Goal: Transaction & Acquisition: Subscribe to service/newsletter

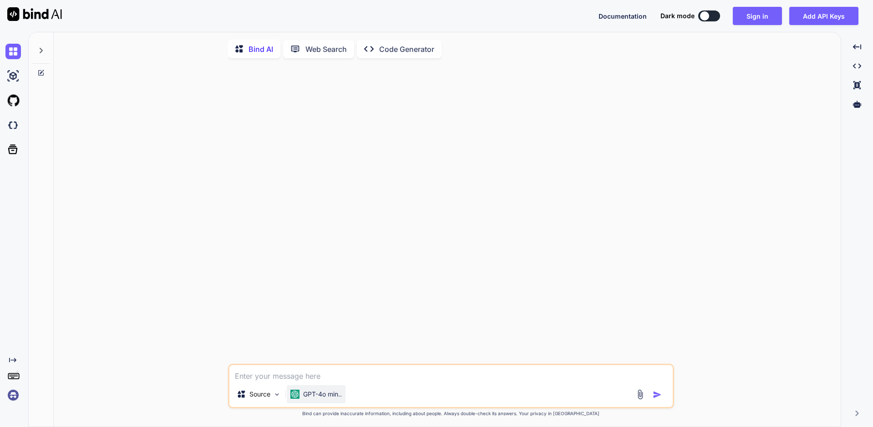
click at [328, 402] on div "GPT-4o min.." at bounding box center [316, 394] width 59 height 18
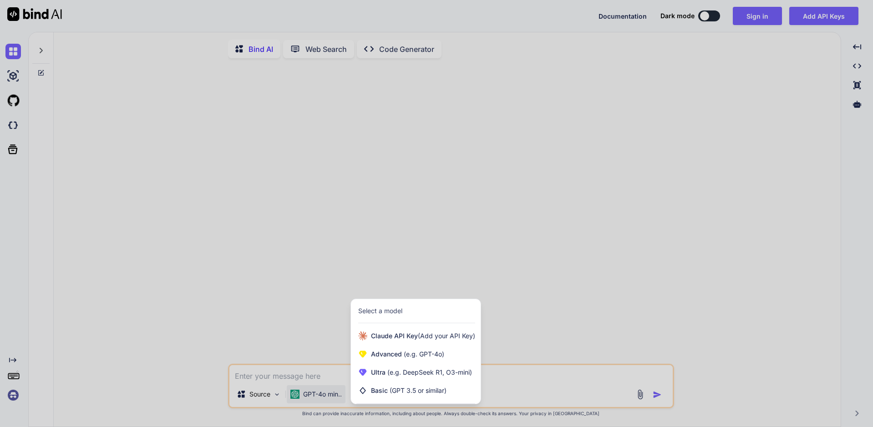
click at [577, 345] on div at bounding box center [436, 213] width 873 height 427
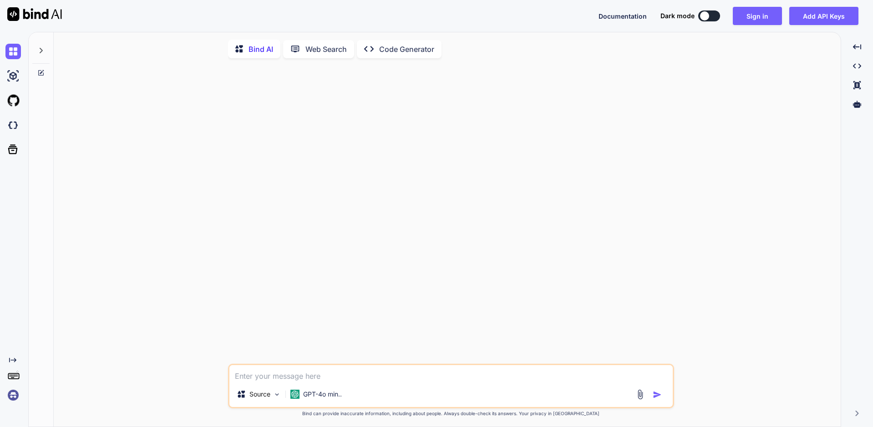
click at [714, 18] on button at bounding box center [709, 15] width 22 height 11
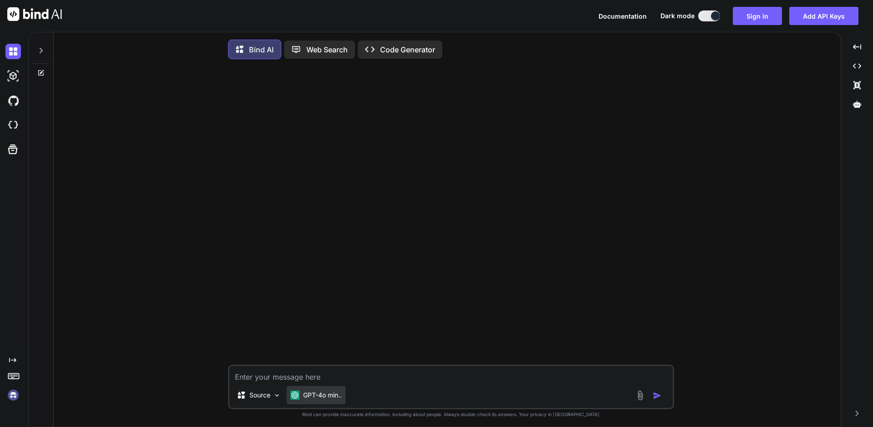
click at [301, 395] on div "GPT-4o min.." at bounding box center [315, 395] width 51 height 9
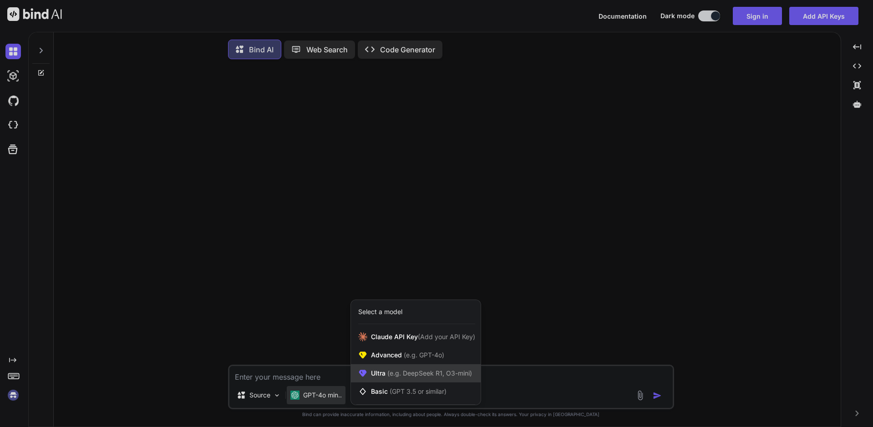
click at [453, 380] on div "Ultra (e.g. DeepSeek R1, O3-mini)" at bounding box center [416, 373] width 130 height 18
type textarea "x"
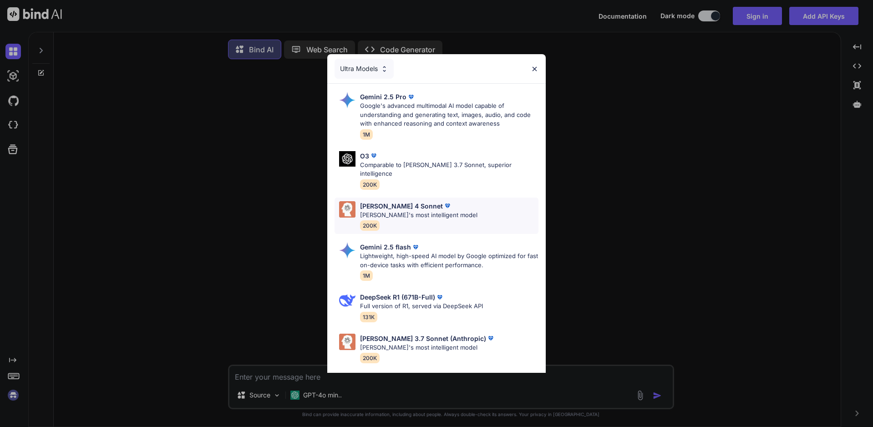
click at [467, 211] on div "Claude 4 Sonnet Claude's most intelligent model 200K" at bounding box center [437, 216] width 204 height 37
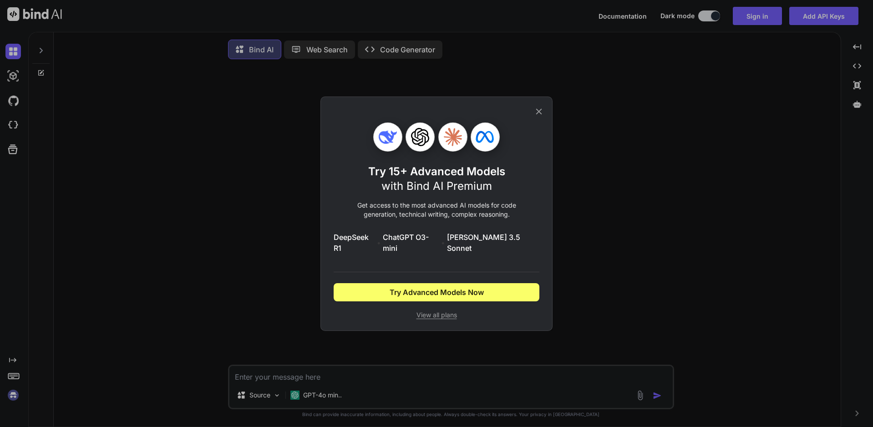
click at [442, 310] on span "View all plans" at bounding box center [437, 314] width 206 height 9
click at [253, 184] on div "Try 15+ Advanced Models with Bind AI Premium Get access to the most advanced AI…" at bounding box center [436, 213] width 873 height 427
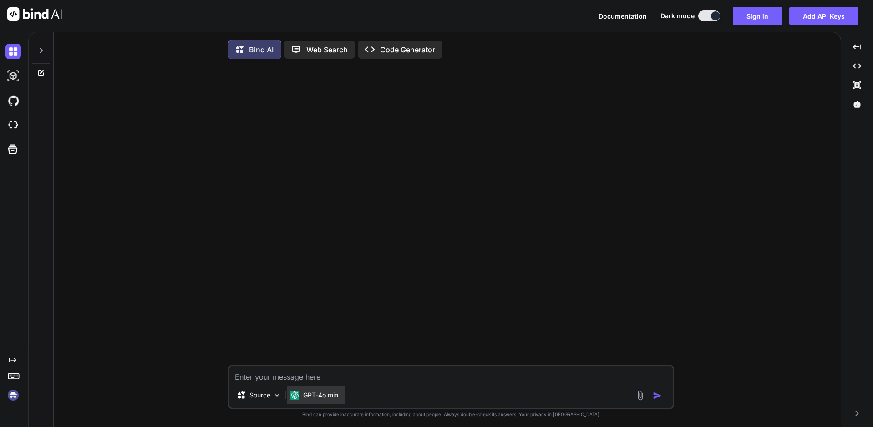
click at [328, 400] on p "GPT-4o min.." at bounding box center [322, 395] width 39 height 9
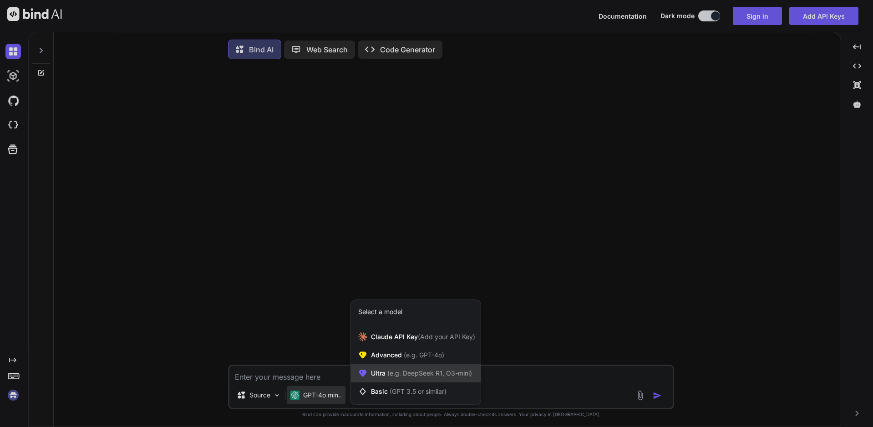
click at [410, 377] on span "(e.g. DeepSeek R1, O3-mini)" at bounding box center [429, 373] width 86 height 8
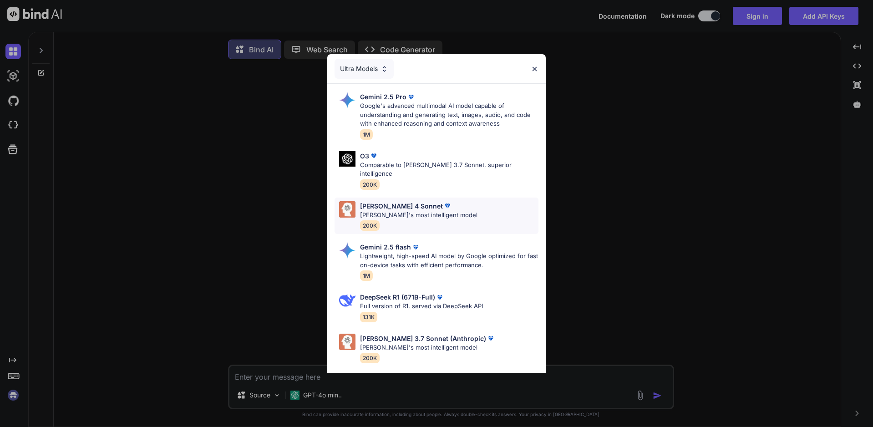
click at [422, 211] on p "Claude's most intelligent model" at bounding box center [418, 215] width 117 height 9
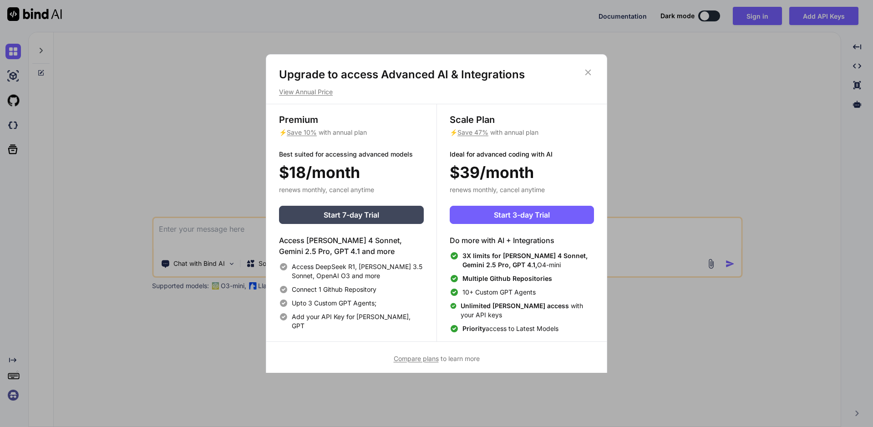
click at [422, 361] on span "Compare plans" at bounding box center [416, 359] width 45 height 8
click at [549, 212] on span "Start 3-day Trial" at bounding box center [522, 214] width 56 height 11
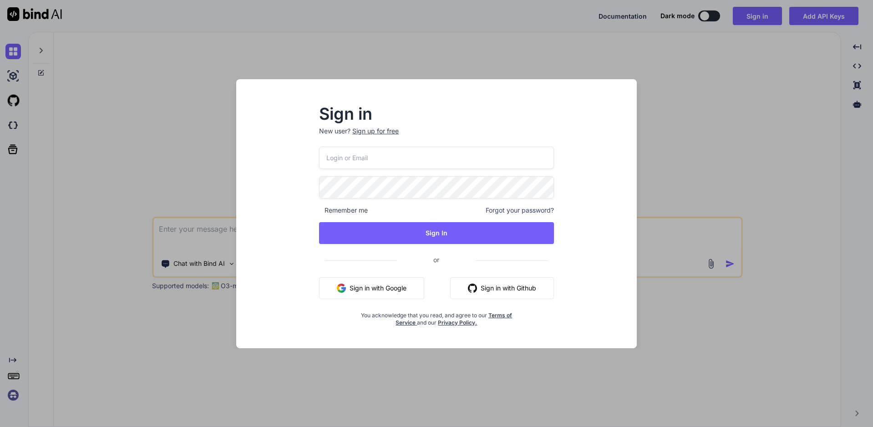
click at [454, 155] on input "email" at bounding box center [436, 158] width 235 height 22
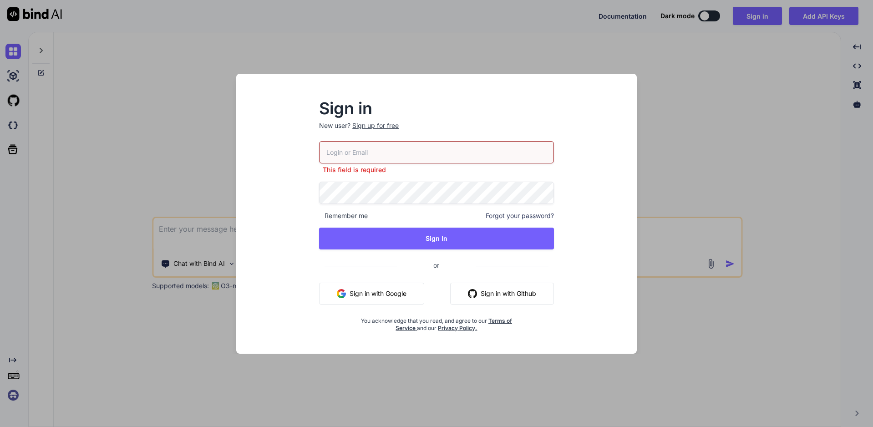
click at [374, 132] on p "New user? Sign up for free" at bounding box center [436, 131] width 235 height 20
click at [406, 153] on input "email" at bounding box center [436, 152] width 235 height 22
type input "[EMAIL_ADDRESS][DOMAIN_NAME]"
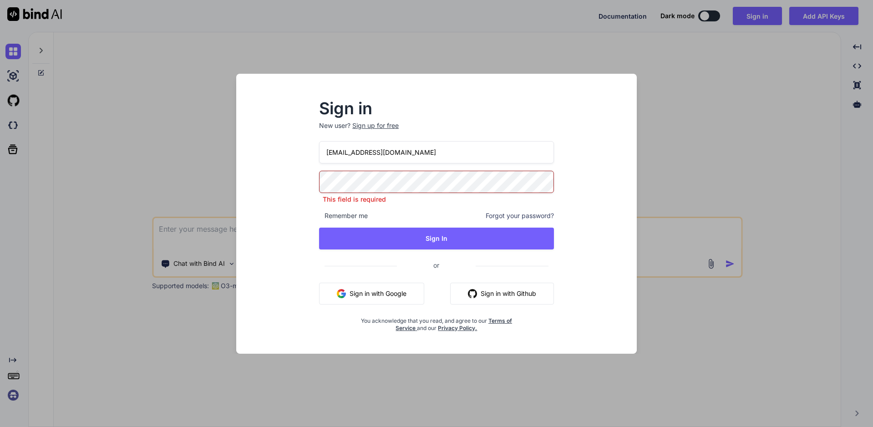
click at [440, 204] on div "chun1617@gmail.com This field is required Remember me Forgot your password? Sig…" at bounding box center [436, 236] width 235 height 191
click at [624, 193] on div "Sign in New user? Sign up for free chun1617@gmail.com This field is required Re…" at bounding box center [437, 222] width 386 height 264
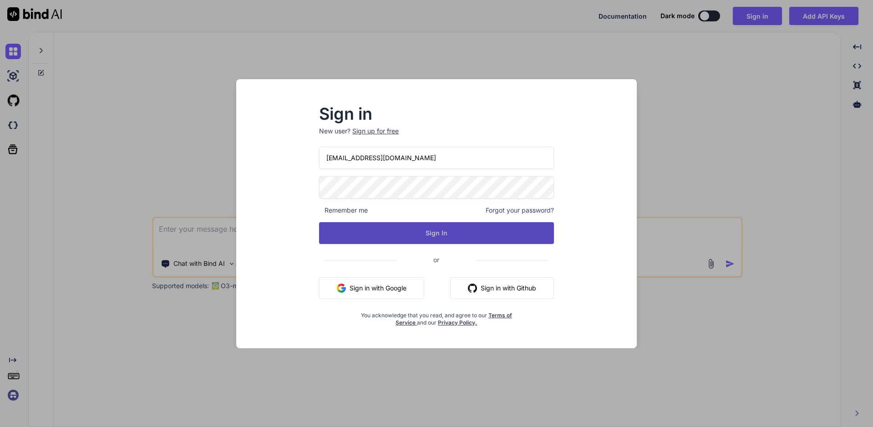
click at [509, 243] on button "Sign In" at bounding box center [436, 233] width 235 height 22
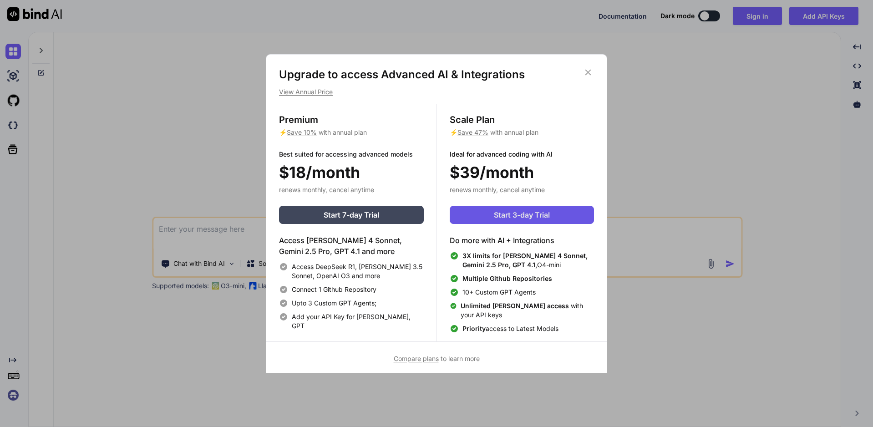
click at [514, 220] on span "Start 3-day Trial" at bounding box center [522, 214] width 56 height 11
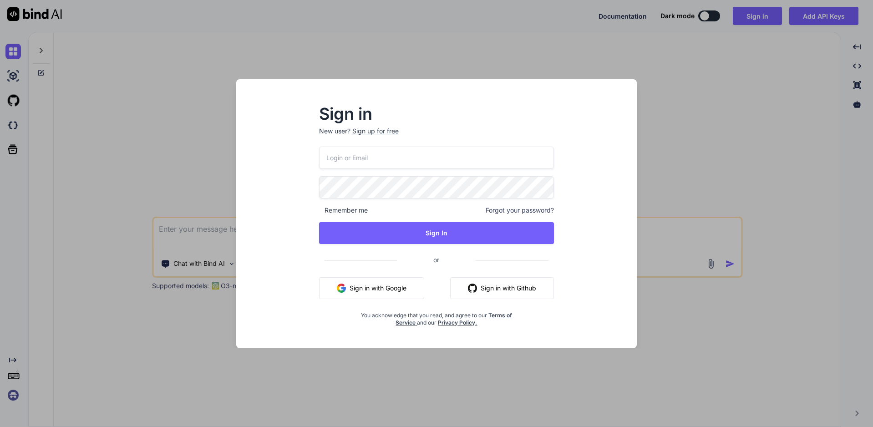
click at [446, 155] on input "email" at bounding box center [436, 158] width 235 height 22
type input "chun1617"
click at [368, 129] on div "Sign up for free" at bounding box center [375, 131] width 46 height 9
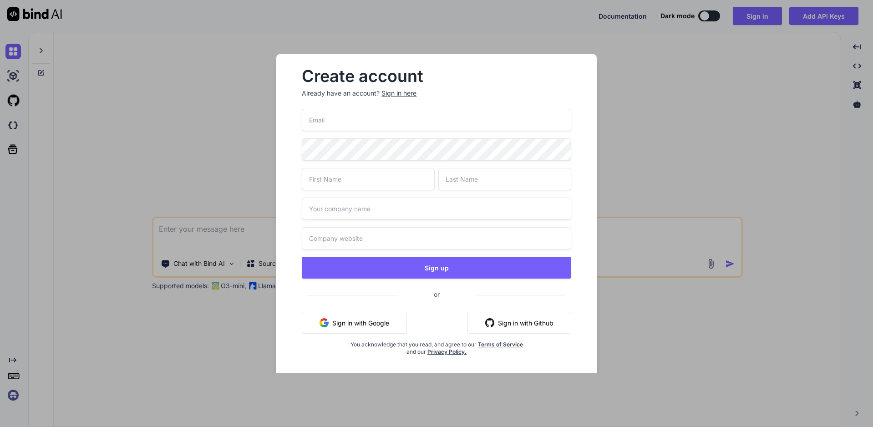
click at [386, 121] on input "email" at bounding box center [436, 120] width 269 height 22
type input "c"
paste input "2f77KfNr12yOQJOKB6c6"
type input "[EMAIL_ADDRESS][DOMAIN_NAME]"
type input "Jacky"
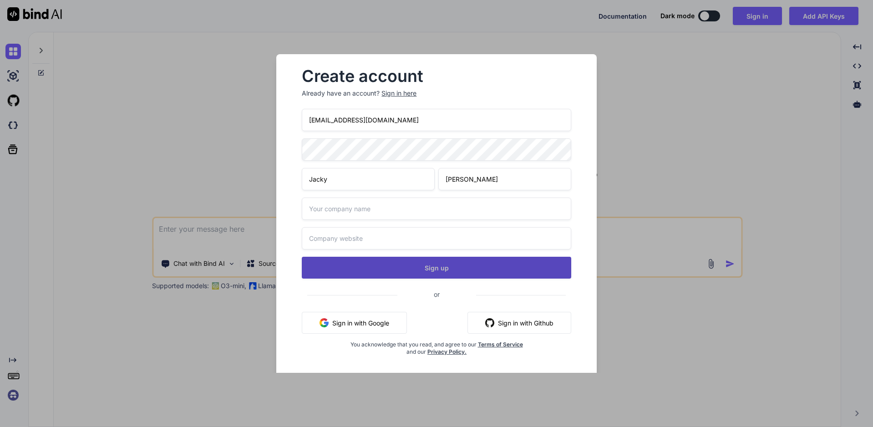
type input "Chun"
click at [458, 263] on button "Sign up" at bounding box center [436, 268] width 269 height 22
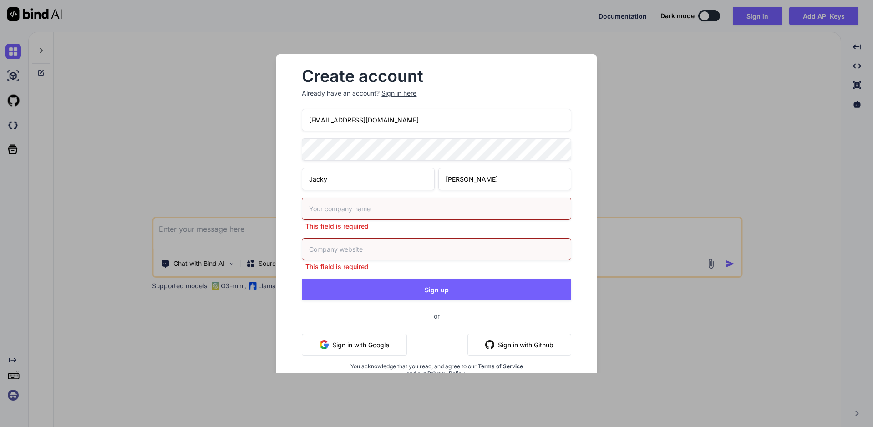
click at [472, 216] on input "text" at bounding box center [436, 209] width 269 height 22
type input "Jacky"
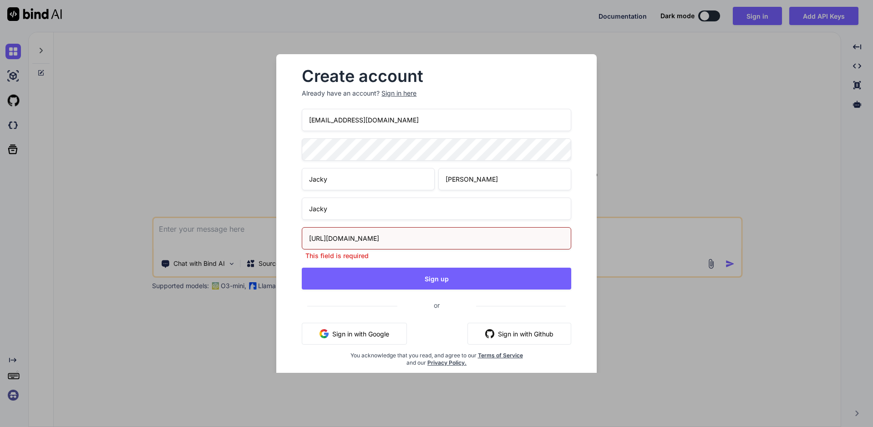
type input "https://www.x.com"
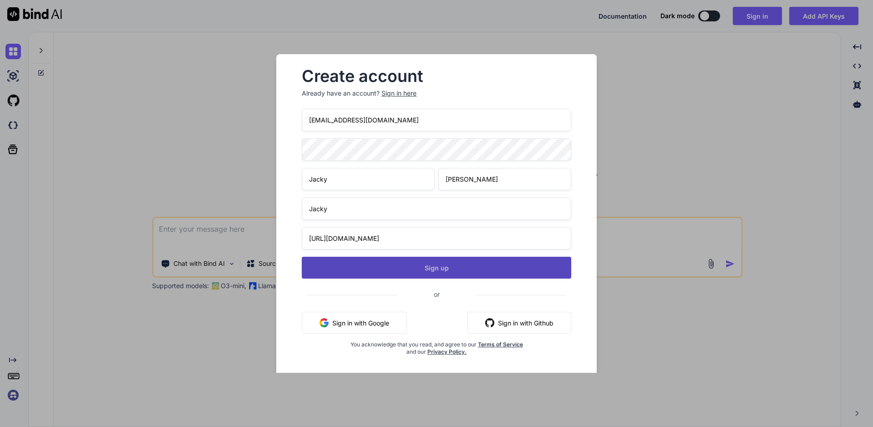
click at [463, 263] on button "Sign up" at bounding box center [436, 268] width 269 height 22
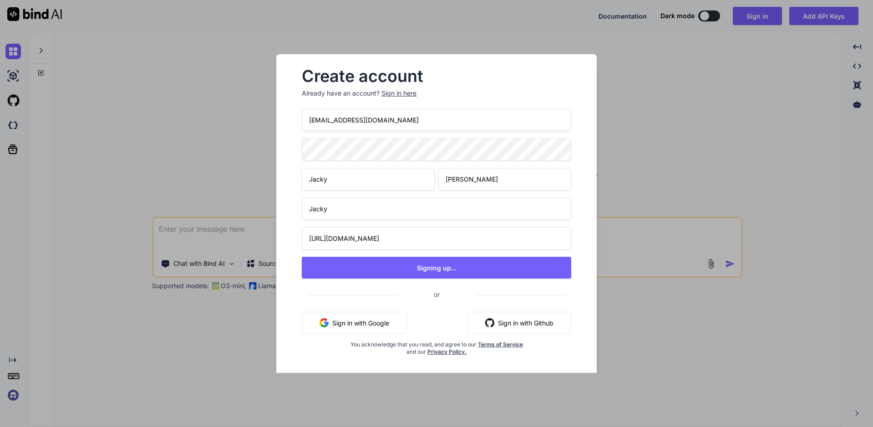
type textarea "x"
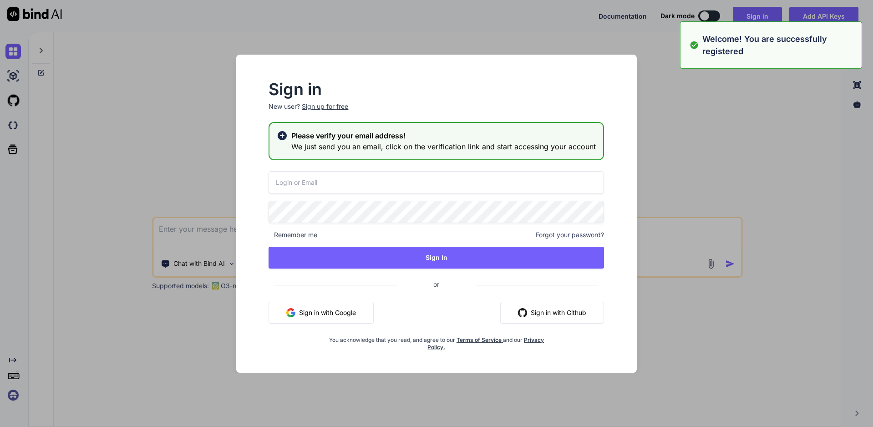
type input "chun1617@gmail.com"
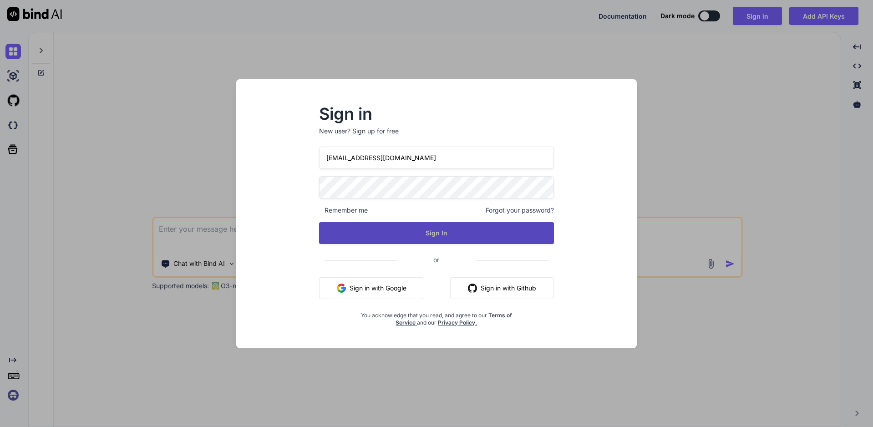
click at [468, 234] on button "Sign In" at bounding box center [436, 233] width 235 height 22
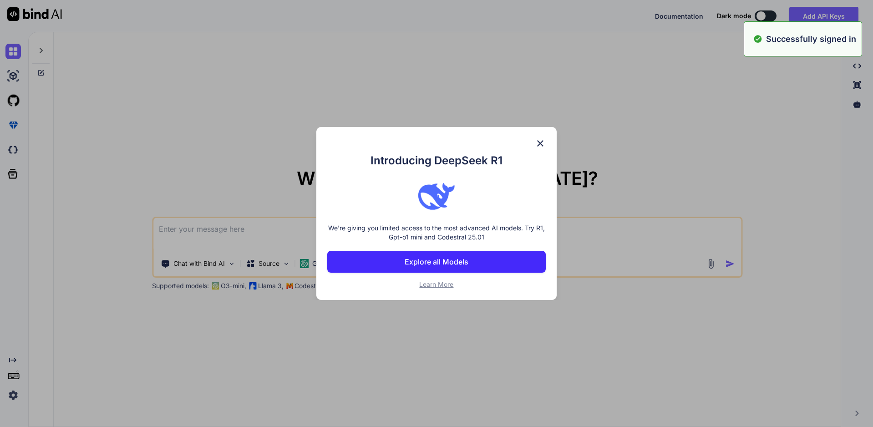
click at [840, 16] on div "Introducing DeepSeek R1 We're giving you limited access to the most advanced AI…" at bounding box center [436, 213] width 873 height 427
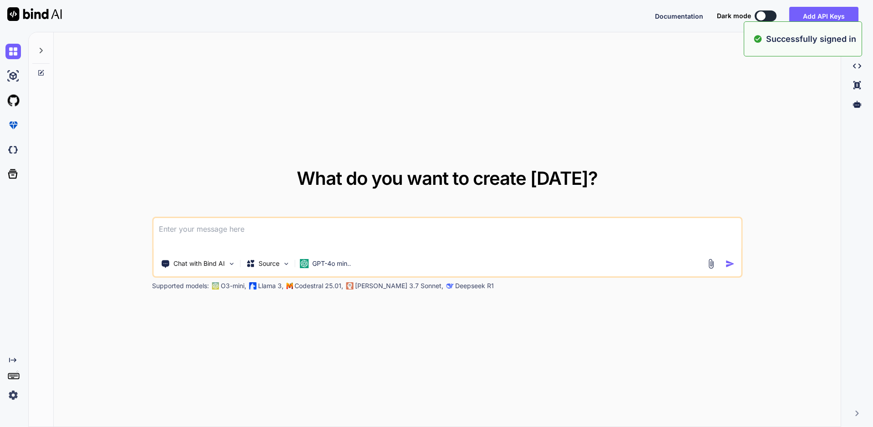
type textarea "x"
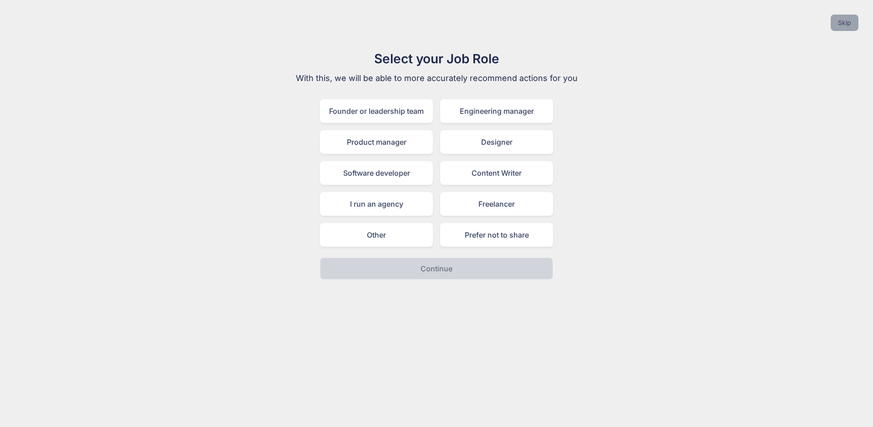
click at [848, 30] on button "Skip" at bounding box center [845, 23] width 28 height 16
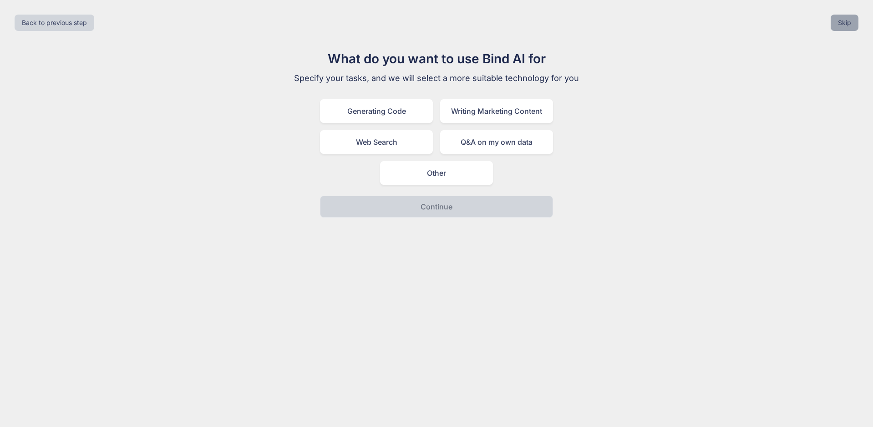
click at [851, 28] on button "Skip" at bounding box center [845, 23] width 28 height 16
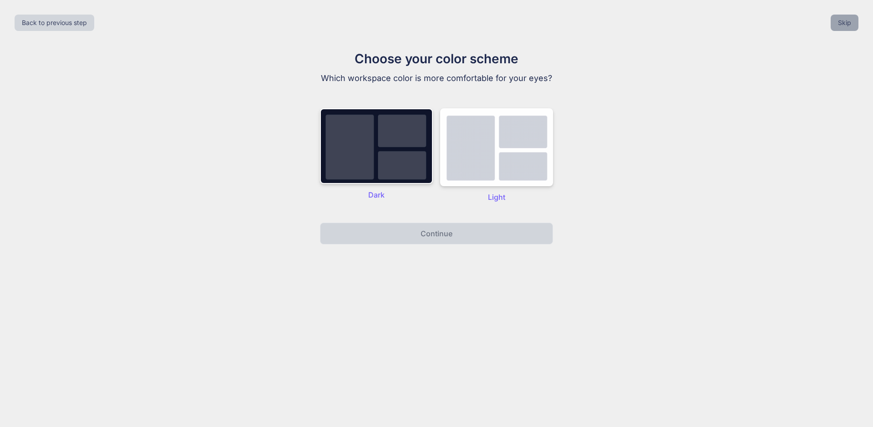
click at [853, 27] on button "Skip" at bounding box center [845, 23] width 28 height 16
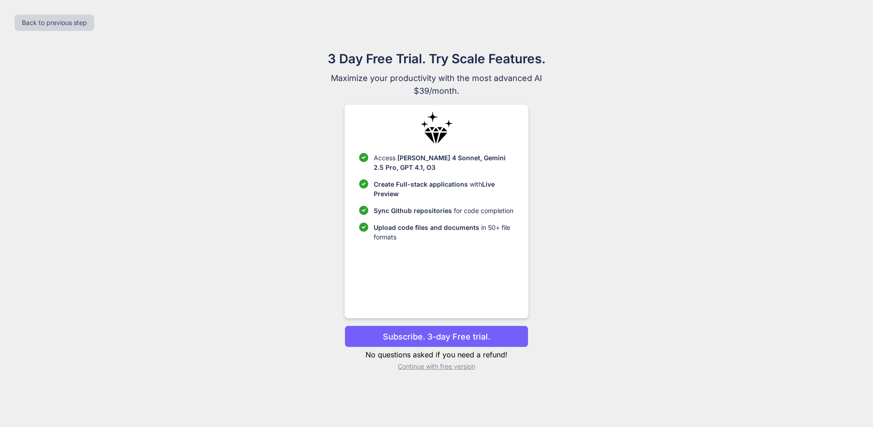
click at [853, 27] on div "Back to previous step" at bounding box center [436, 22] width 858 height 31
click at [507, 335] on button "Subscribe. 3-day Free trial." at bounding box center [436, 336] width 183 height 22
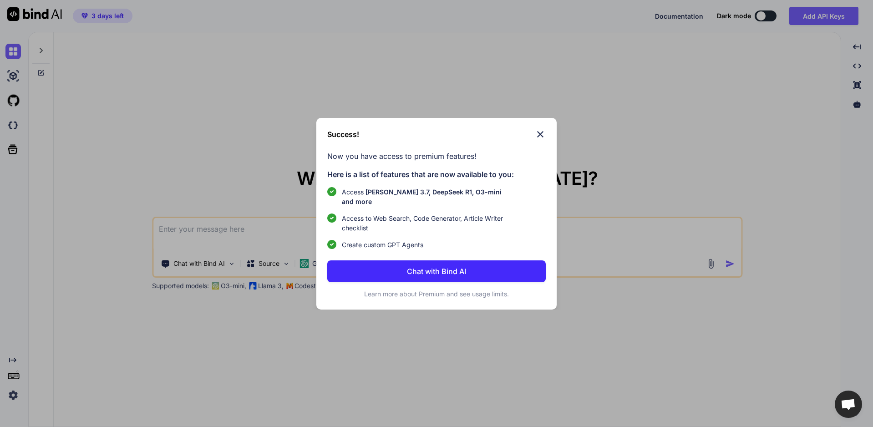
click at [328, 27] on div "Success! Now you have access to premium features! Here is a list of features th…" at bounding box center [436, 213] width 873 height 427
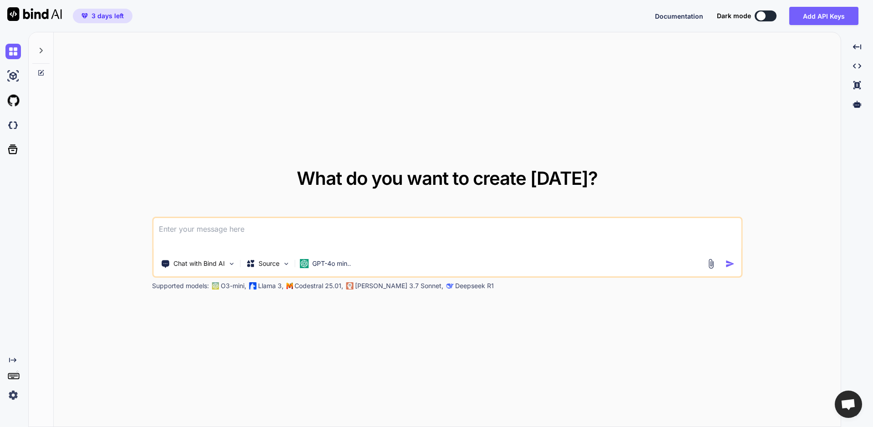
click at [100, 15] on span "3 days left" at bounding box center [107, 15] width 32 height 9
click at [205, 61] on div "What do you want to create [DATE]? Chat with Bind AI Source GPT-4o min.. Suppor…" at bounding box center [447, 229] width 787 height 395
click at [766, 18] on div at bounding box center [760, 15] width 9 height 9
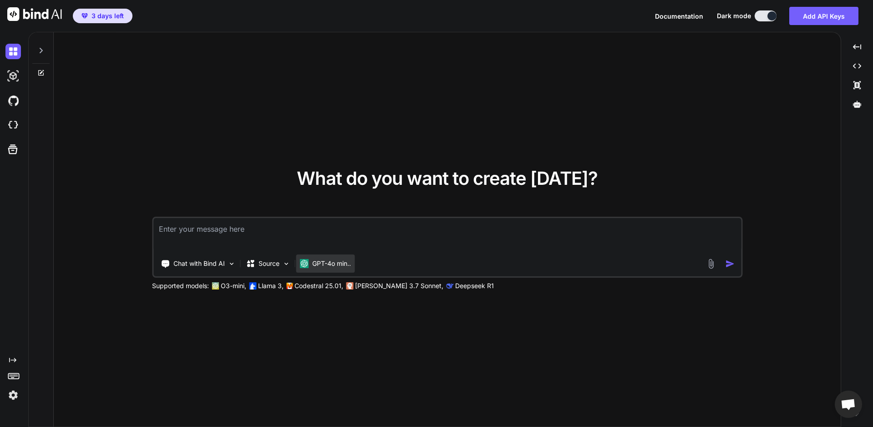
click at [325, 263] on p "GPT-4o min.." at bounding box center [331, 263] width 39 height 9
click at [333, 255] on div "GPT-4o min.." at bounding box center [325, 263] width 59 height 18
click at [274, 261] on p "Source" at bounding box center [269, 263] width 21 height 9
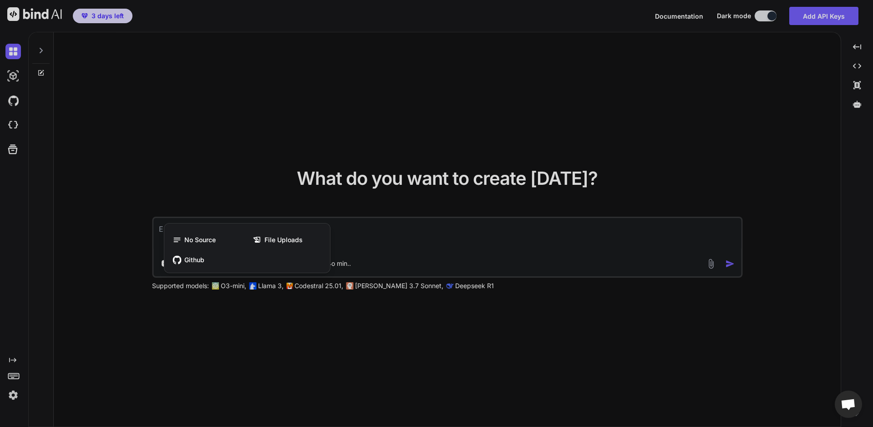
click at [398, 250] on div at bounding box center [436, 213] width 873 height 427
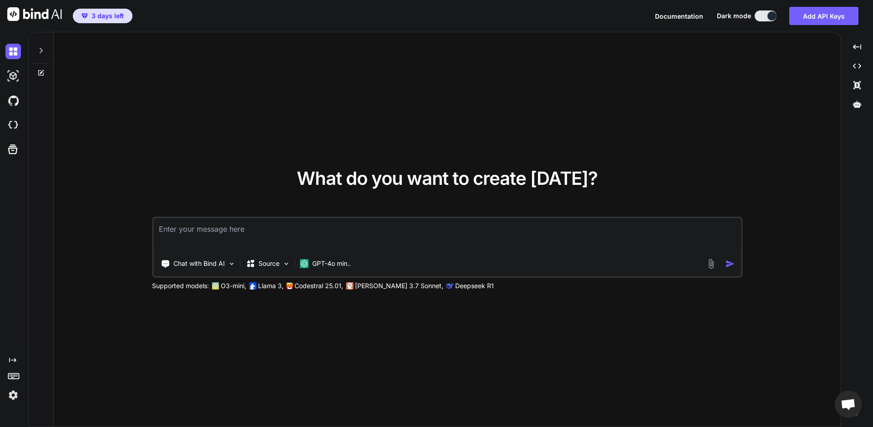
click at [357, 263] on div "Chat with Bind AI Source GPT-4o min.." at bounding box center [429, 263] width 552 height 18
click at [343, 263] on p "GPT-4o min.." at bounding box center [331, 263] width 39 height 9
click at [342, 263] on p "GPT-4o min.." at bounding box center [331, 263] width 39 height 9
click at [371, 256] on div "Chat with Bind AI Source GPT-4o min.." at bounding box center [429, 263] width 552 height 18
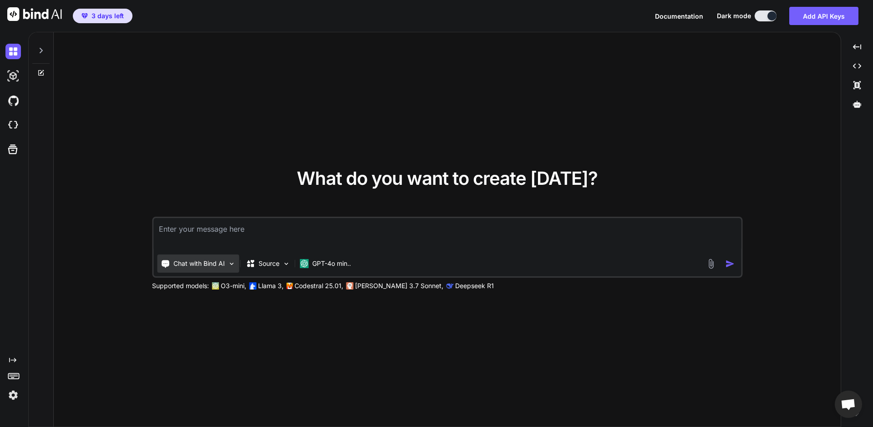
click at [222, 260] on p "Chat with Bind AI" at bounding box center [198, 263] width 51 height 9
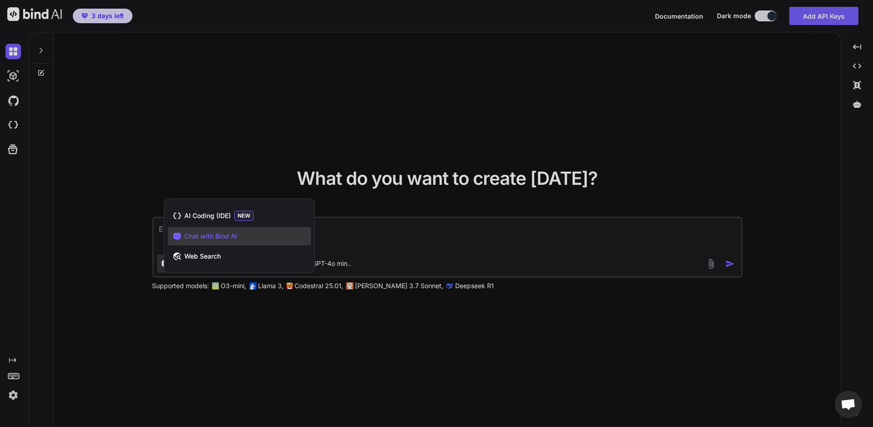
click at [412, 245] on div at bounding box center [436, 213] width 873 height 427
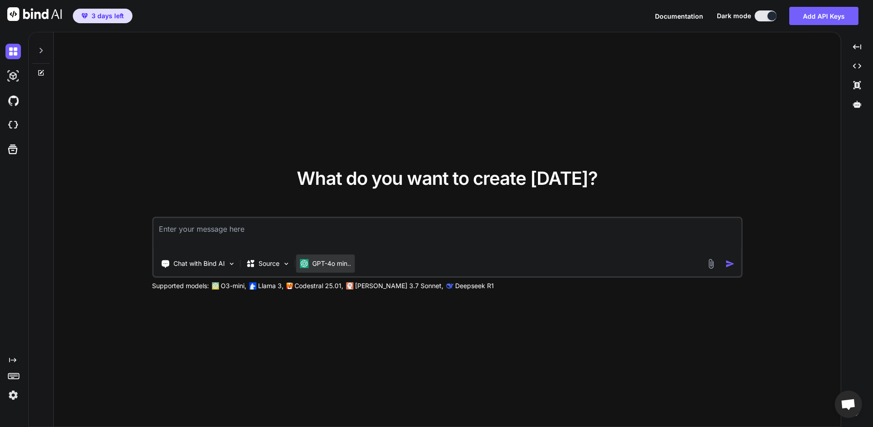
click at [335, 269] on div "GPT-4o min.." at bounding box center [325, 263] width 59 height 18
click at [336, 269] on div "GPT-4o min.." at bounding box center [325, 263] width 59 height 18
click at [2, 72] on div at bounding box center [12, 76] width 25 height 25
type textarea "x"
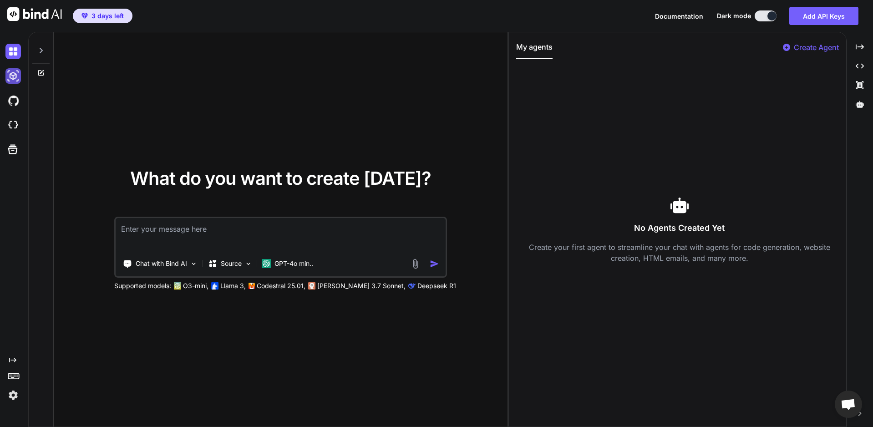
click at [12, 73] on img at bounding box center [12, 75] width 15 height 15
click at [18, 51] on img at bounding box center [12, 51] width 15 height 15
click at [11, 99] on img at bounding box center [12, 100] width 15 height 15
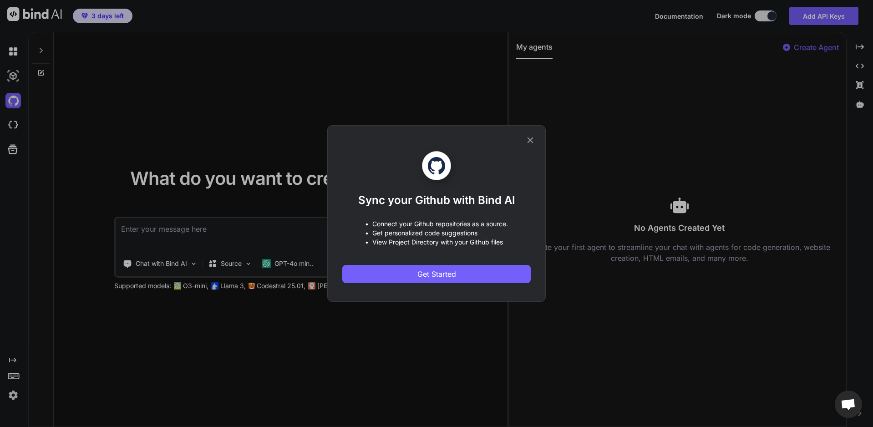
click at [38, 117] on div "Sync your Github with Bind AI • Connect your Github repositories as a source. •…" at bounding box center [436, 213] width 873 height 427
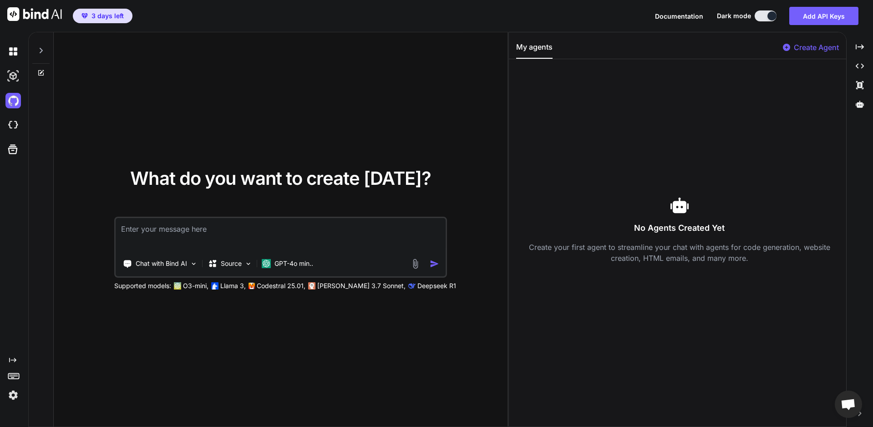
click at [0, 122] on div at bounding box center [12, 125] width 25 height 25
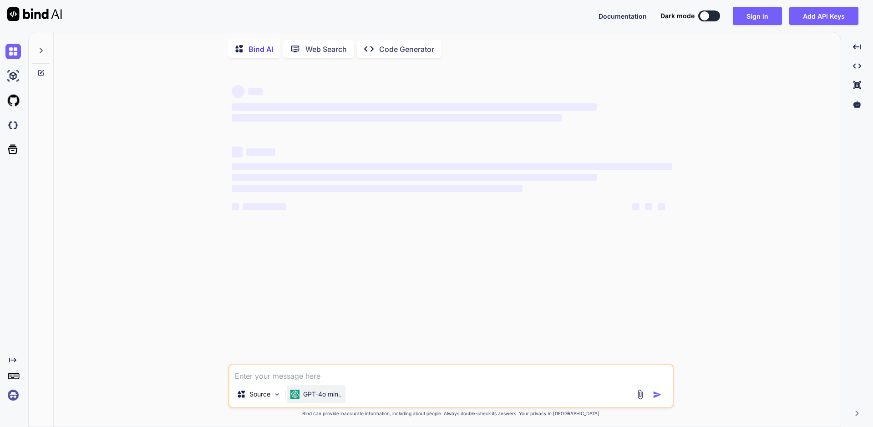
click at [329, 397] on p "GPT-4o min.." at bounding box center [322, 394] width 39 height 9
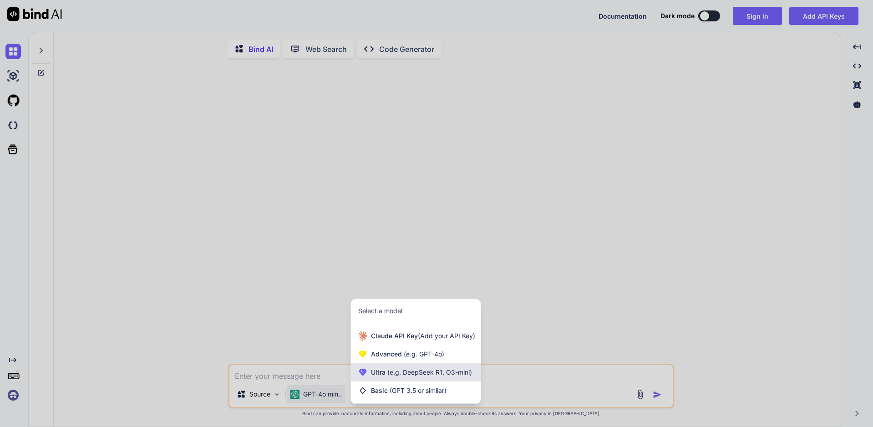
click at [414, 380] on div "Ultra (e.g. DeepSeek R1, O3-mini)" at bounding box center [416, 372] width 130 height 18
type textarea "x"
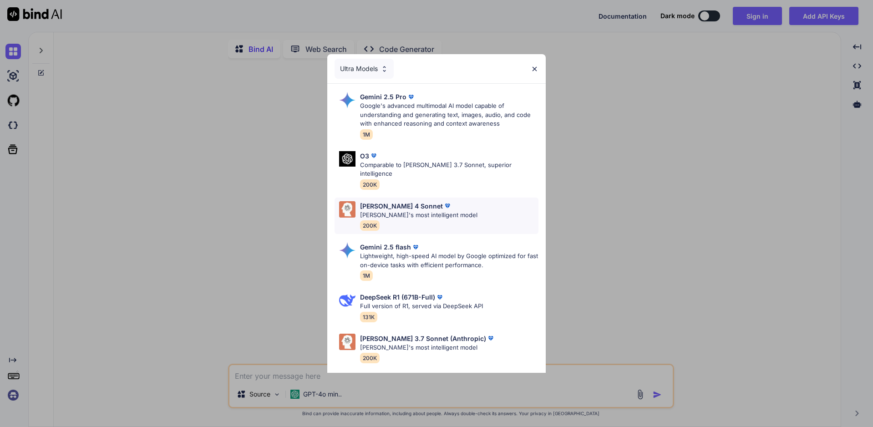
click at [441, 201] on div "Claude 4 Sonnet" at bounding box center [418, 206] width 117 height 10
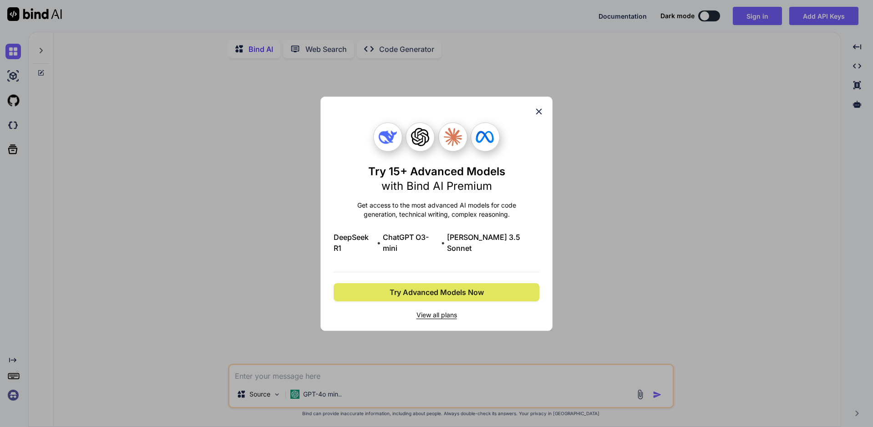
click at [452, 291] on span "Try Advanced Models Now" at bounding box center [437, 292] width 94 height 11
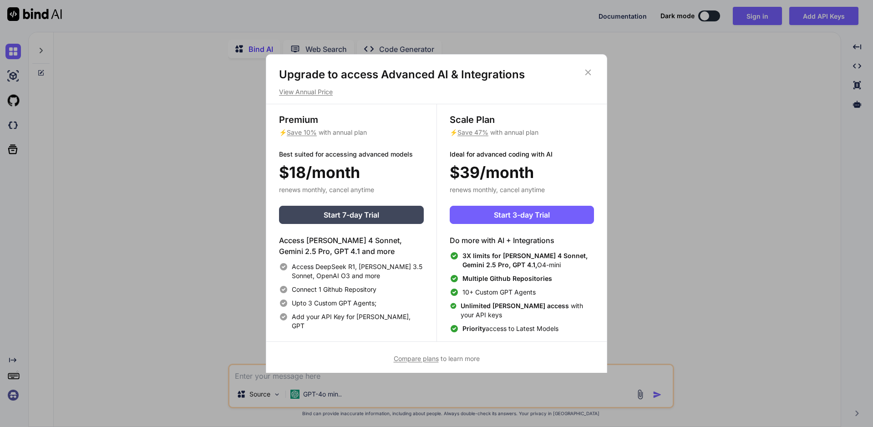
click at [672, 93] on div "Upgrade to access Advanced AI & Integrations View Annual Price Premium ⚡ Save 1…" at bounding box center [436, 213] width 873 height 427
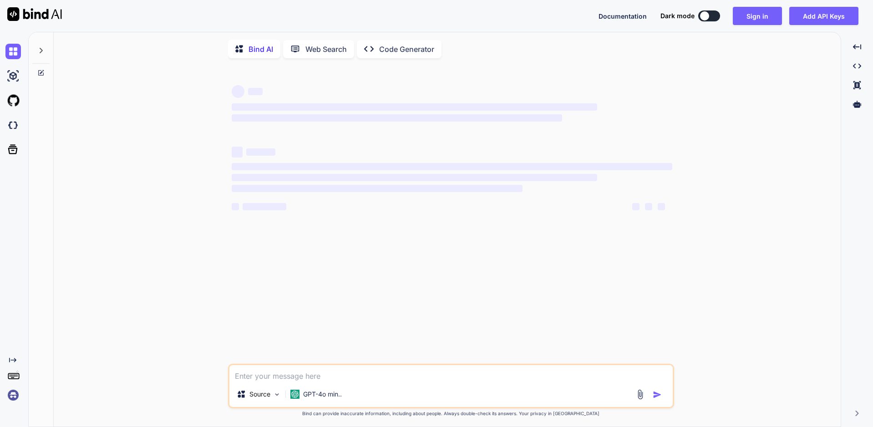
type textarea "x"
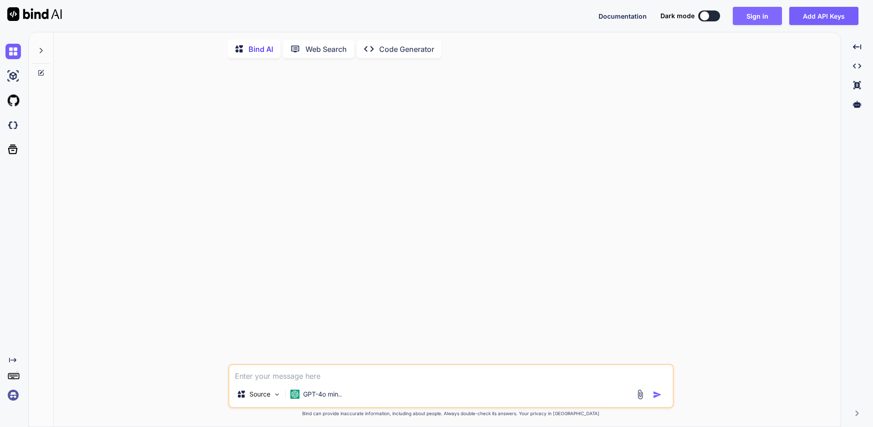
click at [749, 20] on button "Sign in" at bounding box center [757, 16] width 49 height 18
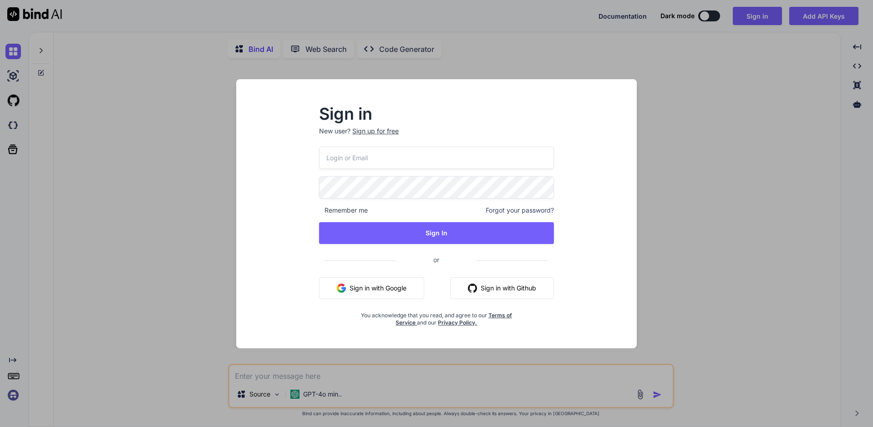
click at [457, 163] on input "email" at bounding box center [436, 158] width 235 height 22
type input "[EMAIL_ADDRESS][DOMAIN_NAME]"
click at [418, 219] on div "[EMAIL_ADDRESS][DOMAIN_NAME] Remember me Forgot your password? Sign In or Sign …" at bounding box center [436, 237] width 235 height 180
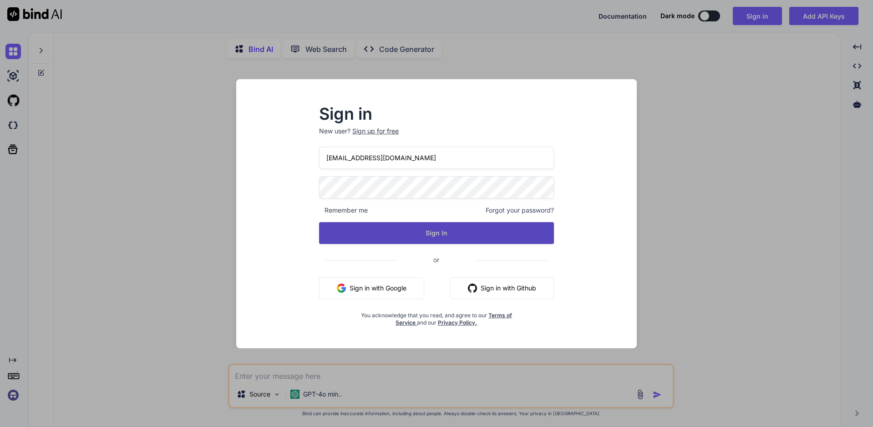
click at [416, 228] on button "Sign In" at bounding box center [436, 233] width 235 height 22
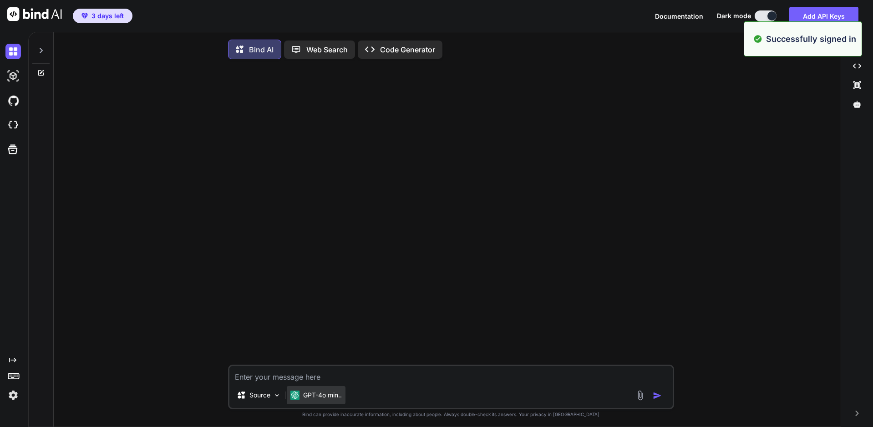
click at [305, 399] on p "GPT-4o min.." at bounding box center [322, 395] width 39 height 9
click at [315, 399] on p "GPT-4o min.." at bounding box center [322, 395] width 39 height 9
drag, startPoint x: 315, startPoint y: 399, endPoint x: 321, endPoint y: 396, distance: 6.5
click at [316, 399] on p "GPT-4o min.." at bounding box center [322, 395] width 39 height 9
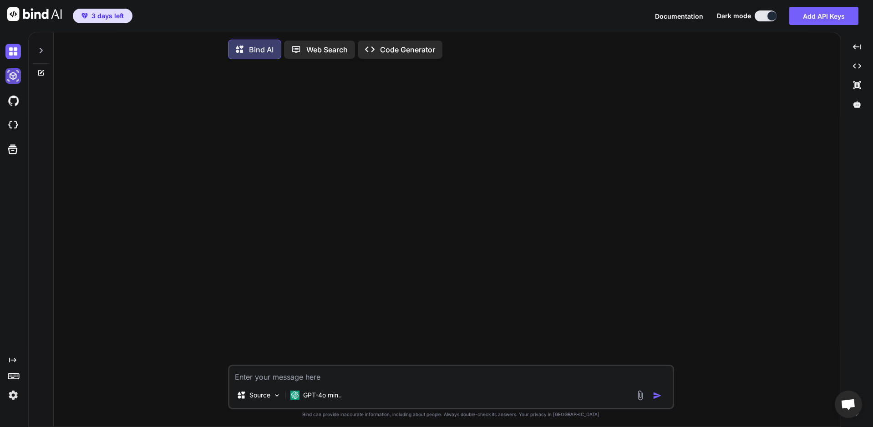
click at [14, 73] on img at bounding box center [12, 75] width 15 height 15
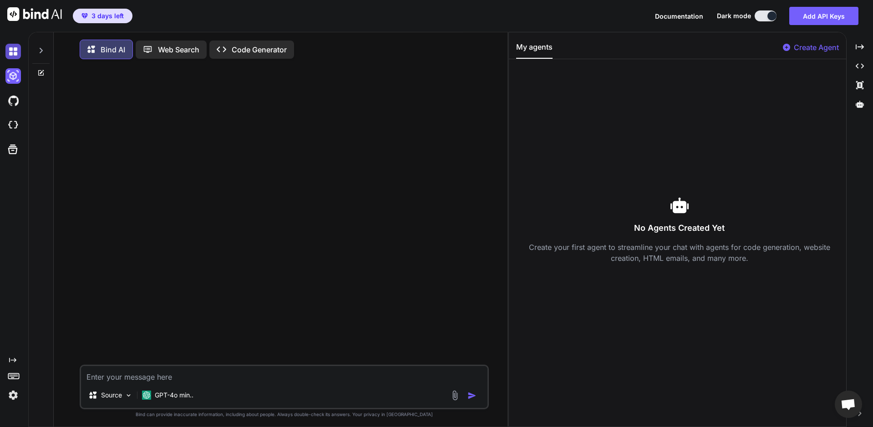
click at [14, 53] on img at bounding box center [12, 51] width 15 height 15
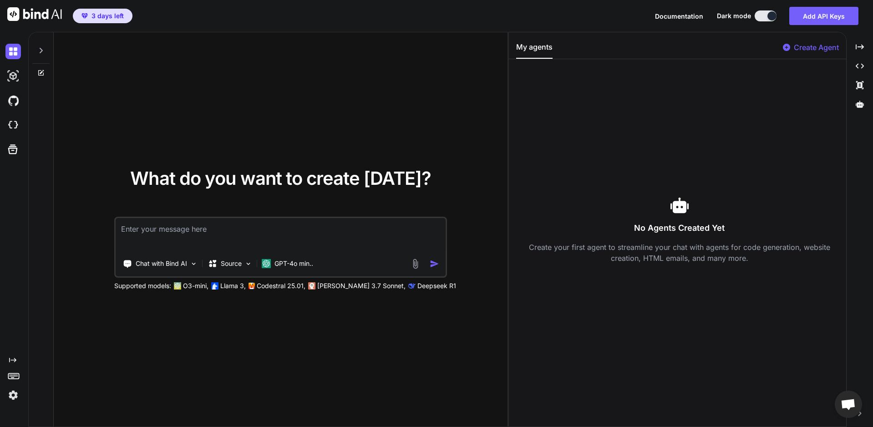
click at [46, 52] on div at bounding box center [40, 47] width 17 height 31
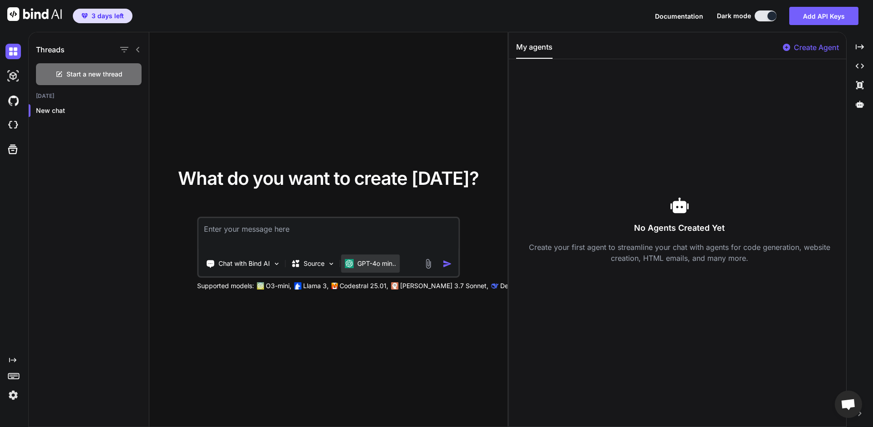
click at [365, 264] on p "GPT-4o min.." at bounding box center [376, 263] width 39 height 9
click at [388, 327] on div "What do you want to create [DATE]? Chat with Bind AI Source GPT-4o min.. Suppor…" at bounding box center [328, 229] width 358 height 395
click at [414, 284] on p "[PERSON_NAME] 3.7 Sonnet," at bounding box center [444, 285] width 88 height 9
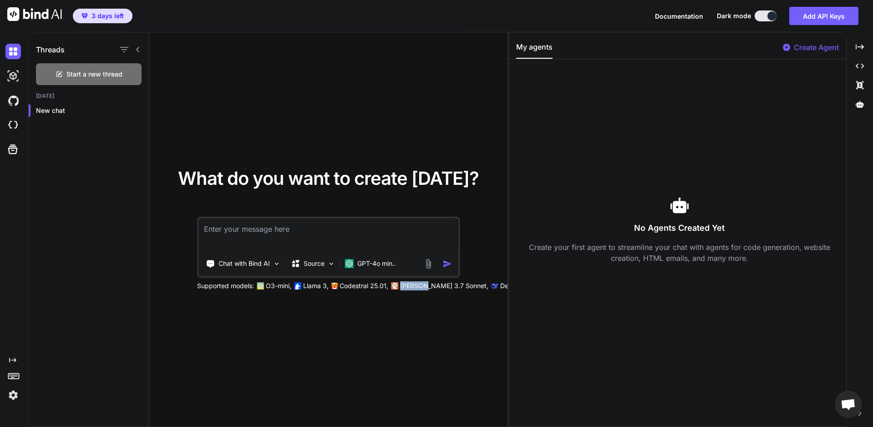
click at [414, 284] on p "[PERSON_NAME] 3.7 Sonnet," at bounding box center [444, 285] width 88 height 9
click at [426, 285] on p "[PERSON_NAME] 3.7 Sonnet," at bounding box center [444, 285] width 88 height 9
click at [428, 324] on div "What do you want to create [DATE]? Chat with Bind AI Source GPT-4o min.. Suppor…" at bounding box center [328, 229] width 358 height 395
click at [853, 46] on div "Created with Pixso." at bounding box center [859, 46] width 19 height 15
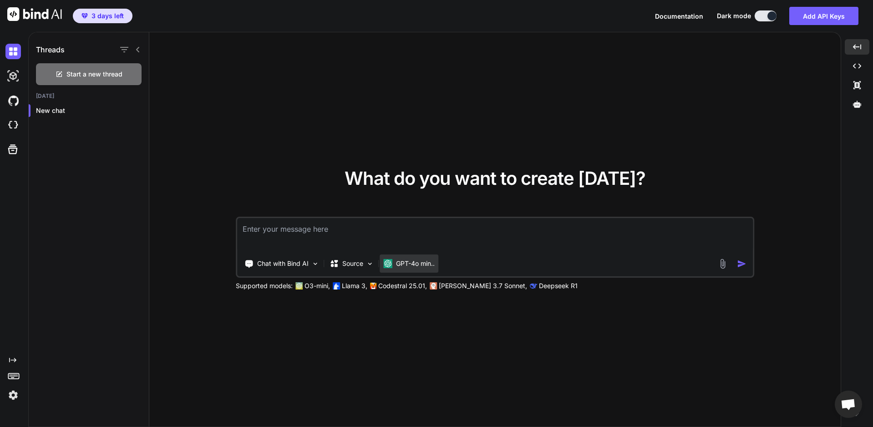
click at [428, 264] on p "GPT-4o min.." at bounding box center [415, 263] width 39 height 9
click at [356, 259] on div "Source" at bounding box center [351, 263] width 51 height 18
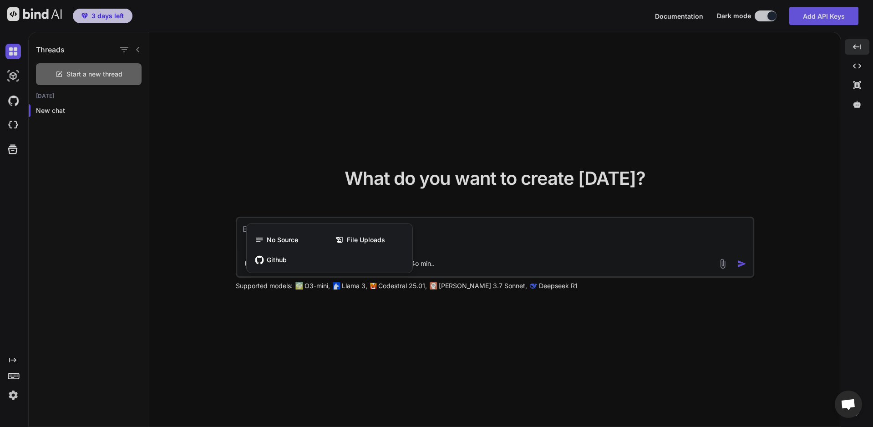
click at [495, 240] on div at bounding box center [436, 213] width 873 height 427
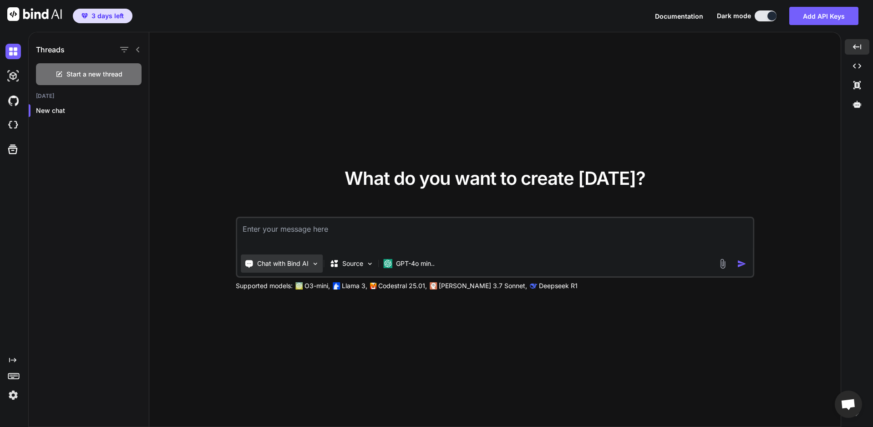
click at [304, 259] on p "Chat with Bind AI" at bounding box center [282, 263] width 51 height 9
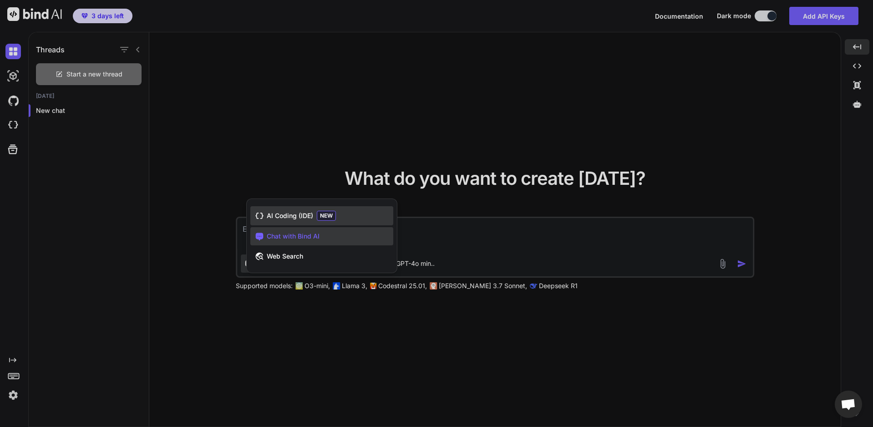
click at [320, 215] on span "NEW" at bounding box center [326, 216] width 19 height 10
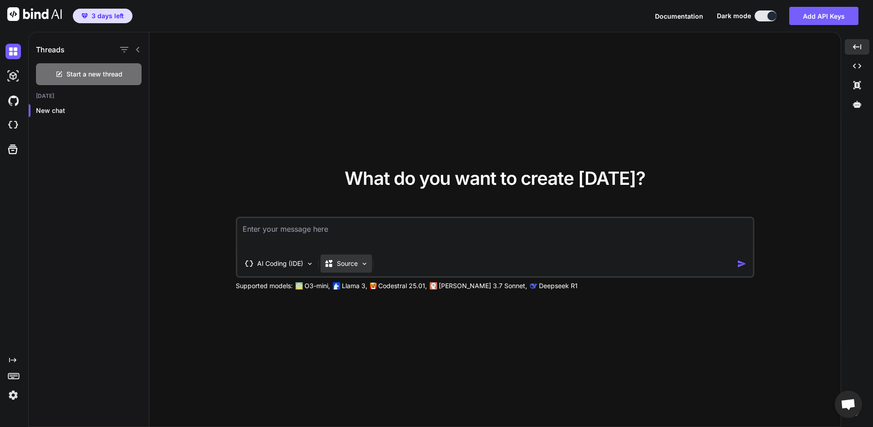
click at [354, 265] on p "Source" at bounding box center [347, 263] width 21 height 9
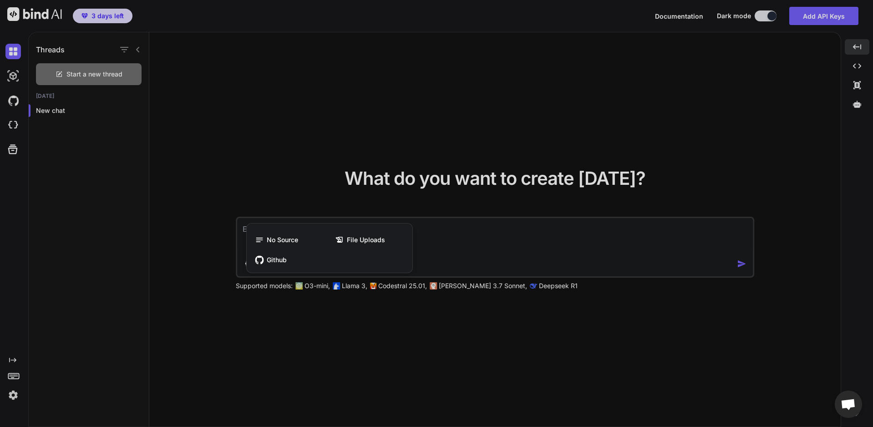
click at [491, 235] on div at bounding box center [436, 213] width 873 height 427
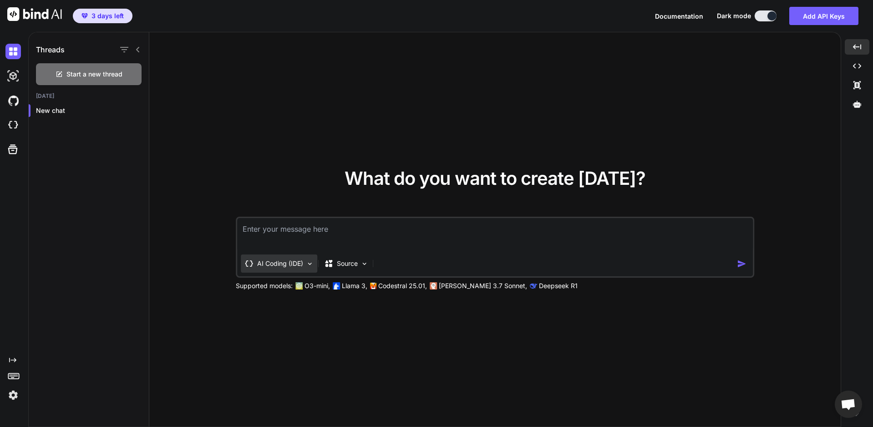
click at [284, 260] on p "AI Coding (IDE)" at bounding box center [280, 263] width 46 height 9
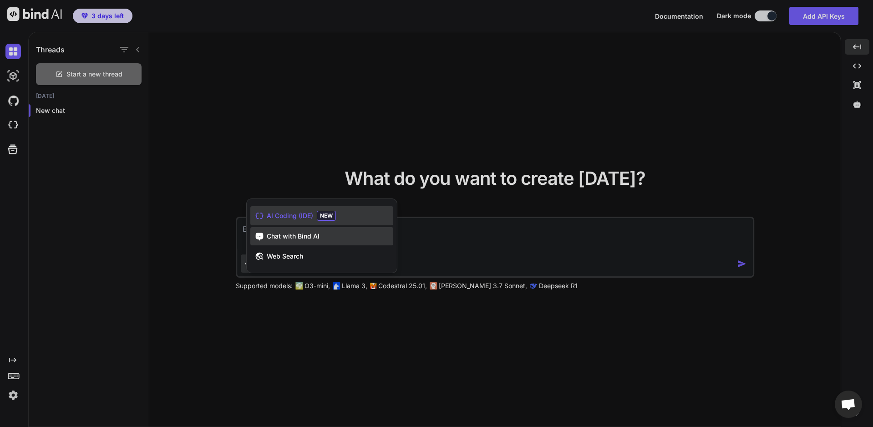
click at [304, 238] on span "Chat with Bind AI" at bounding box center [293, 236] width 53 height 9
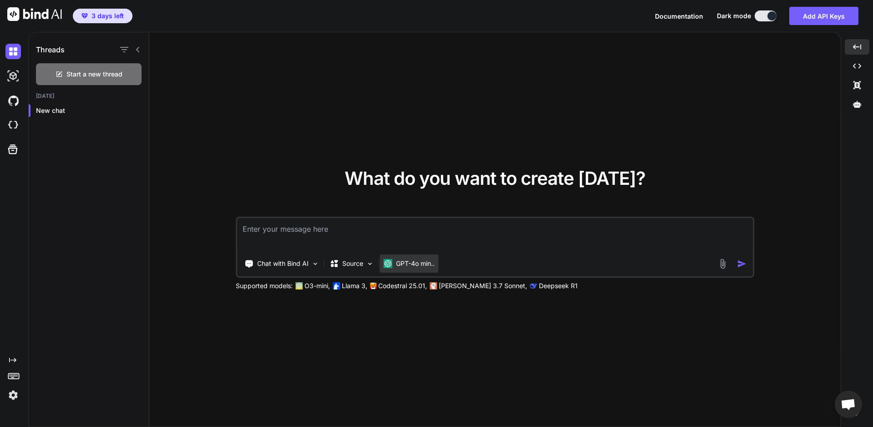
click at [401, 264] on p "GPT-4o min.." at bounding box center [415, 263] width 39 height 9
click at [117, 69] on div "Start a new thread" at bounding box center [89, 74] width 106 height 22
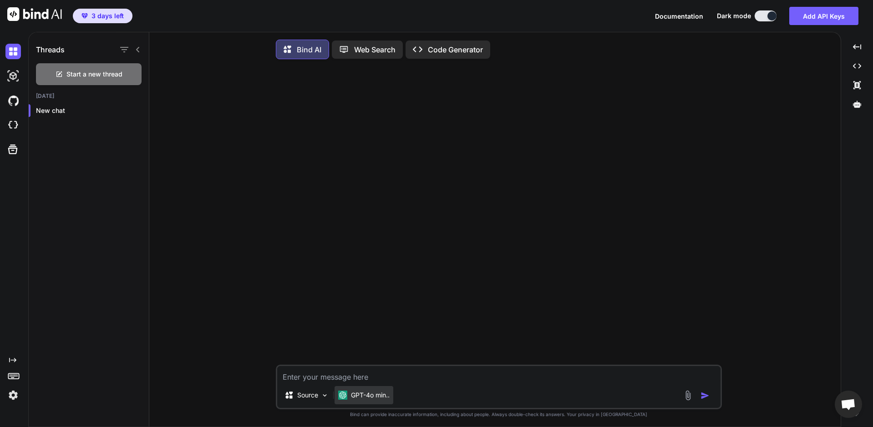
click at [362, 402] on div "GPT-4o min.." at bounding box center [364, 395] width 59 height 18
click at [363, 402] on div "GPT-4o min.." at bounding box center [364, 395] width 59 height 18
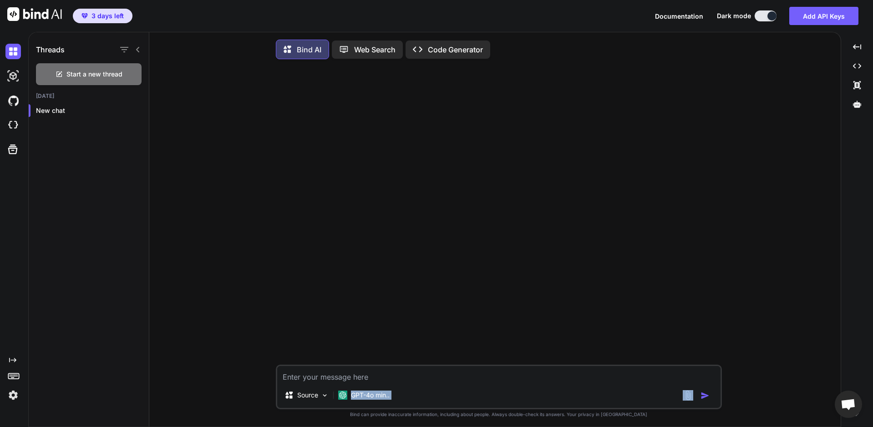
click at [765, 13] on button at bounding box center [766, 15] width 22 height 11
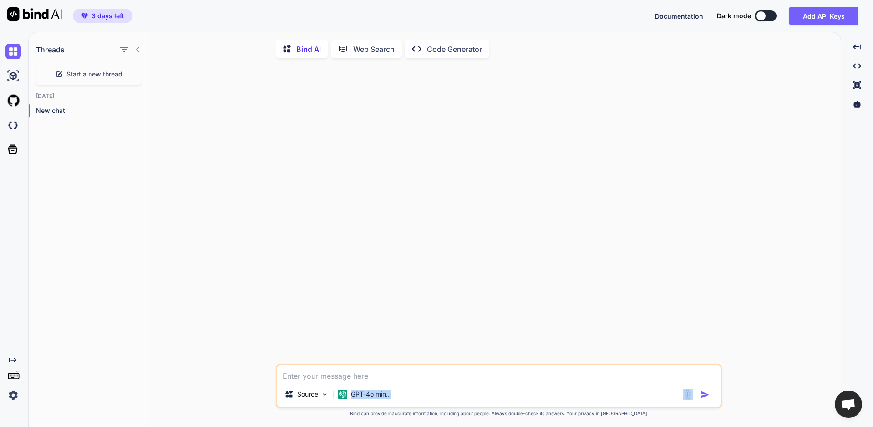
click at [766, 18] on div at bounding box center [760, 15] width 9 height 9
type textarea "x"
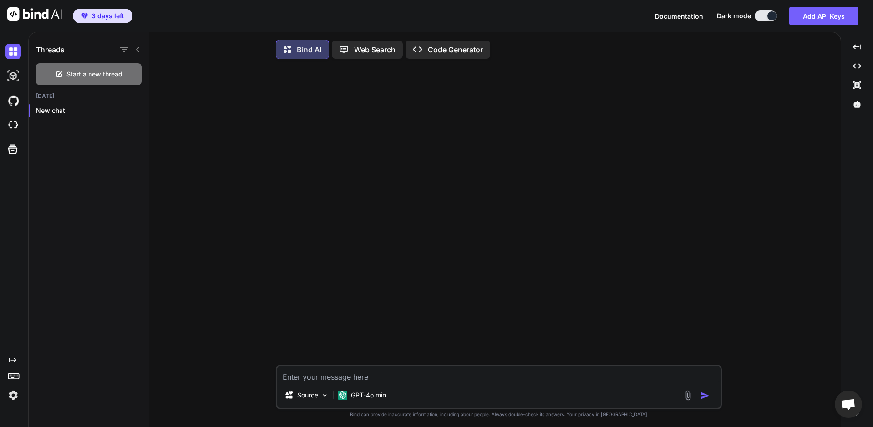
click at [595, 151] on div at bounding box center [500, 215] width 444 height 298
click at [124, 15] on span "3 days left" at bounding box center [103, 15] width 50 height 9
click at [10, 391] on img at bounding box center [12, 394] width 15 height 15
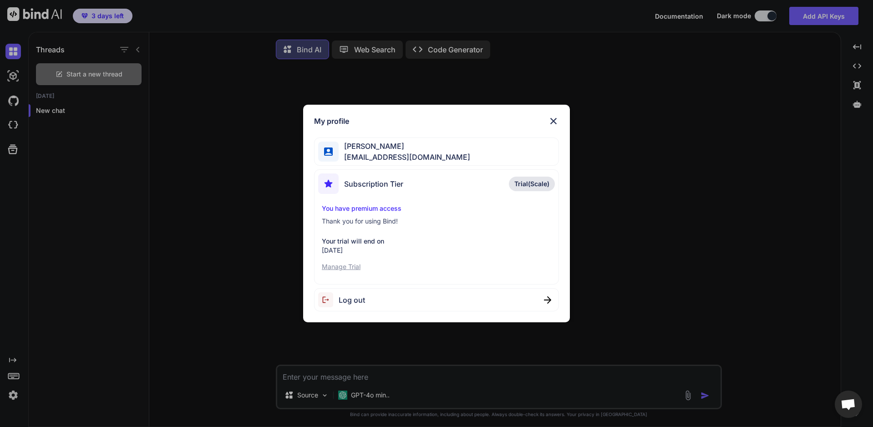
click at [745, 284] on div "My profile [PERSON_NAME] [EMAIL_ADDRESS][DOMAIN_NAME] Subscription Tier Trial(S…" at bounding box center [436, 213] width 873 height 427
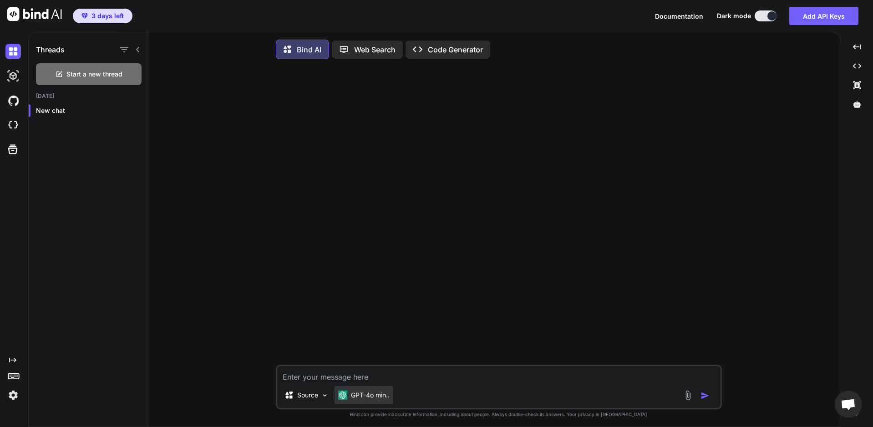
click at [369, 403] on div "GPT-4o min.." at bounding box center [364, 395] width 59 height 18
